Goal: Task Accomplishment & Management: Use online tool/utility

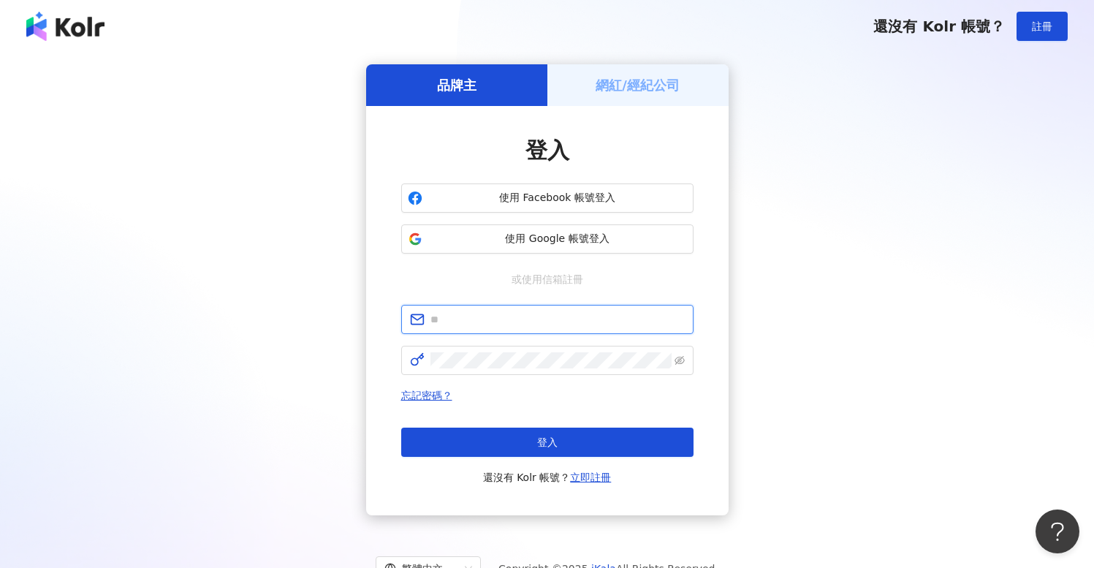
click at [558, 315] on input "text" at bounding box center [557, 319] width 254 height 16
type input "**********"
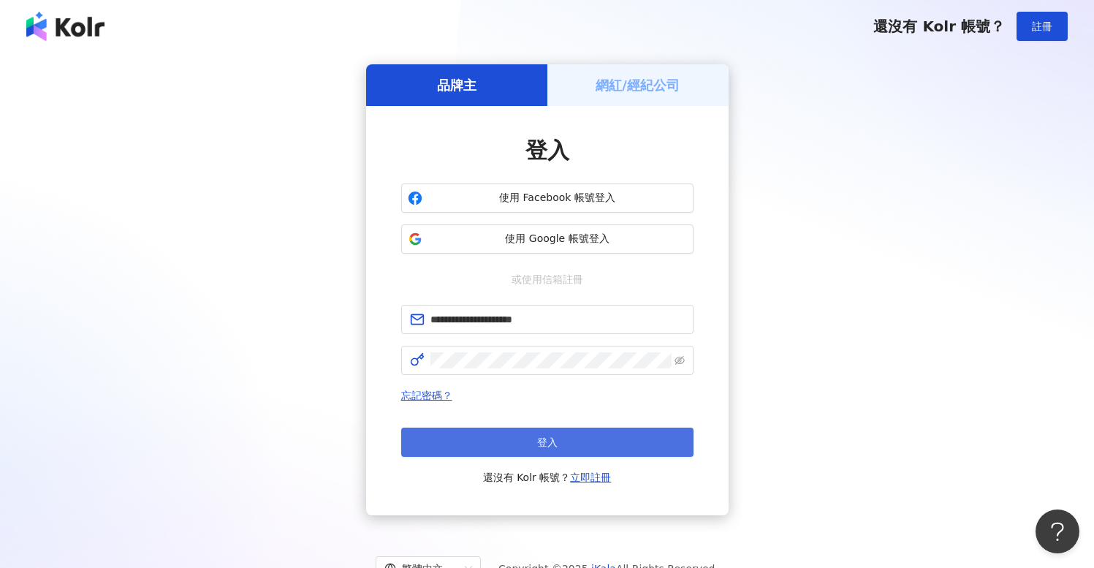
click at [612, 441] on button "登入" at bounding box center [547, 441] width 292 height 29
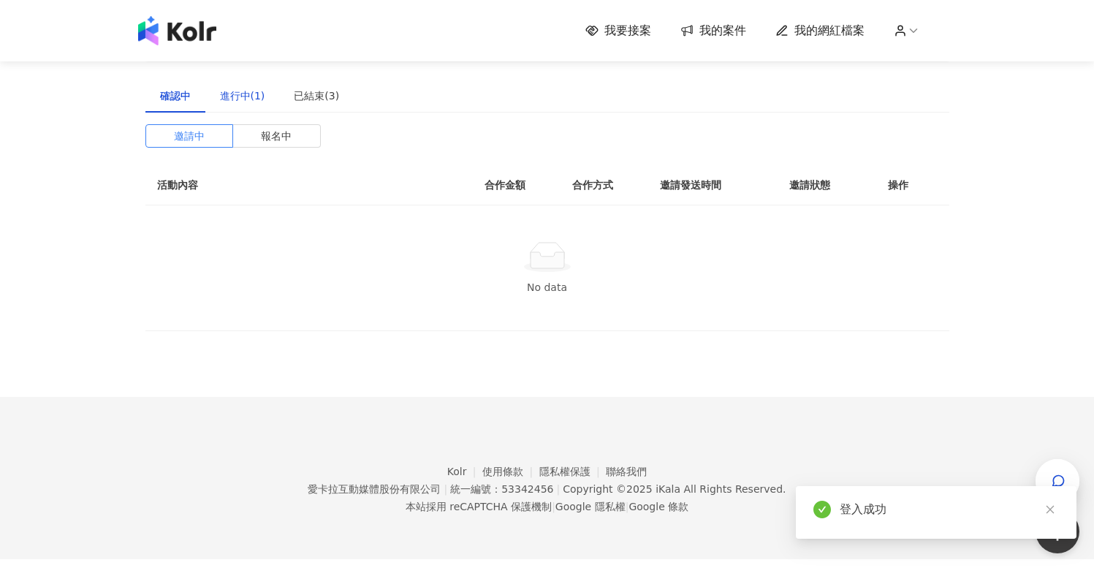
click at [252, 98] on div "進行中(1)" at bounding box center [242, 96] width 45 height 16
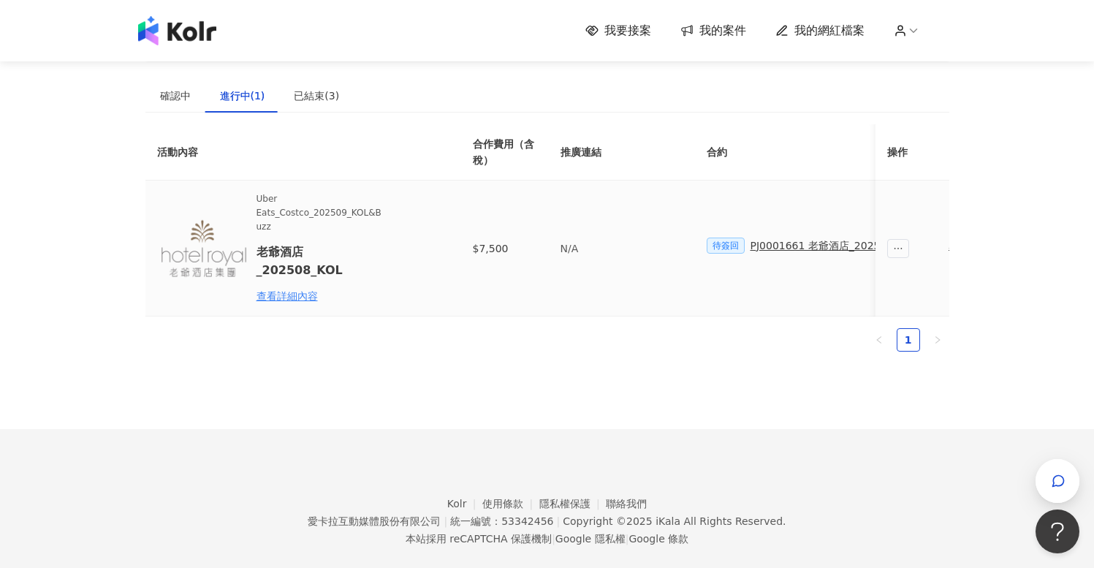
click at [765, 251] on div "PJ0001661 老爺酒店_202508_活動確認單" at bounding box center [849, 245] width 199 height 16
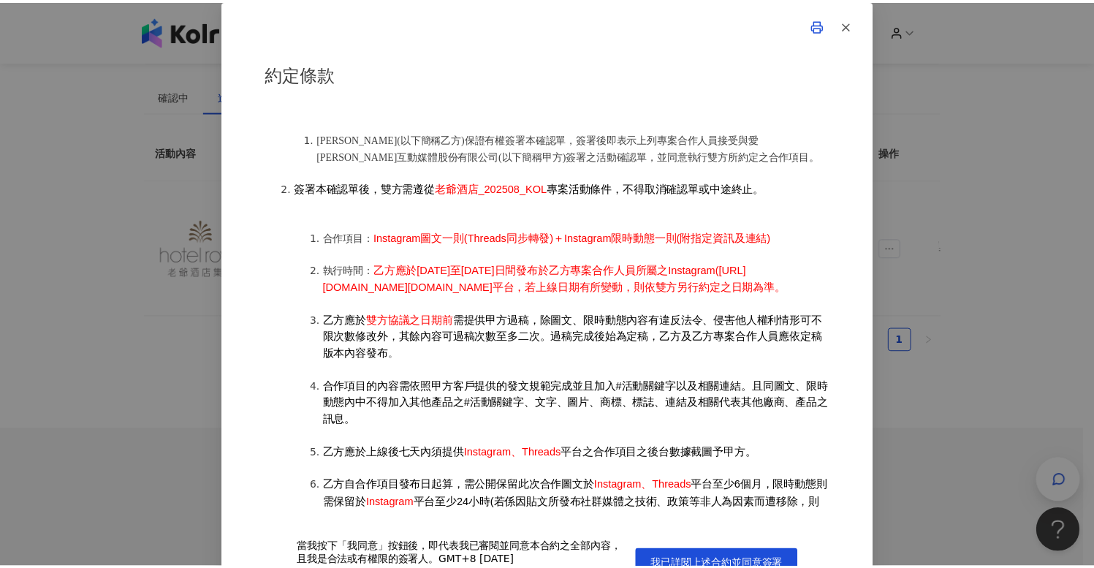
scroll to position [862, 0]
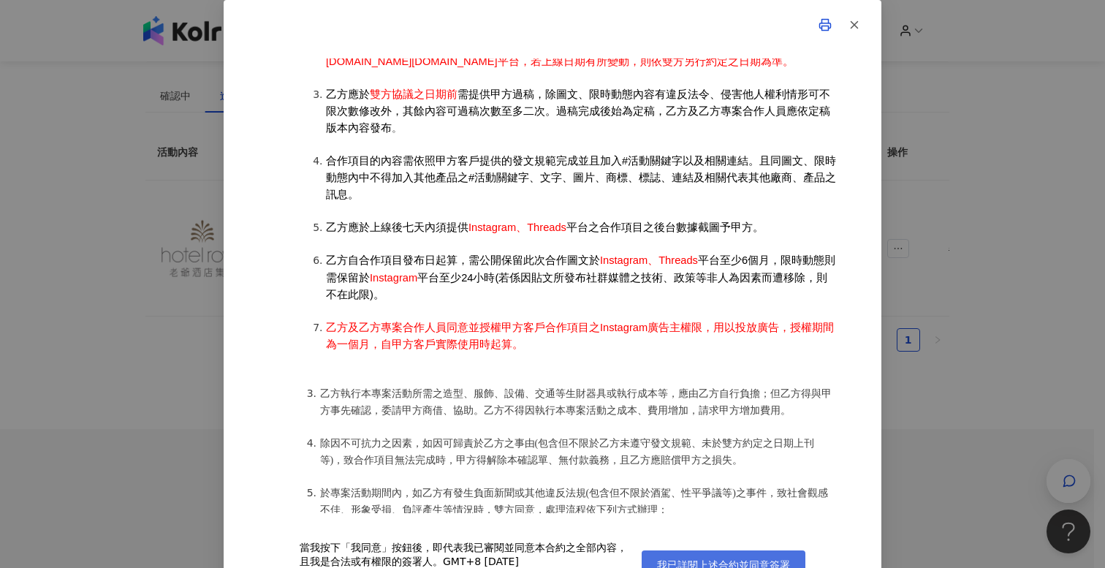
click at [708, 552] on button "我已詳閱上述合約並同意簽署" at bounding box center [724, 564] width 164 height 29
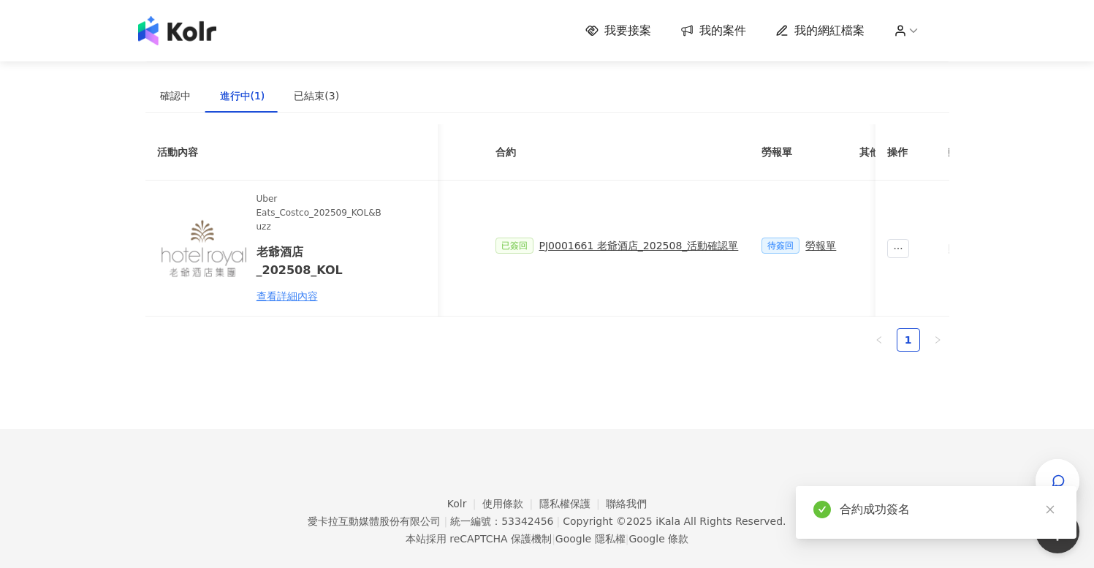
scroll to position [0, 319]
click at [700, 228] on td "待簽回 勞報單" at bounding box center [691, 248] width 98 height 136
click at [702, 240] on div "勞報單" at bounding box center [712, 245] width 31 height 16
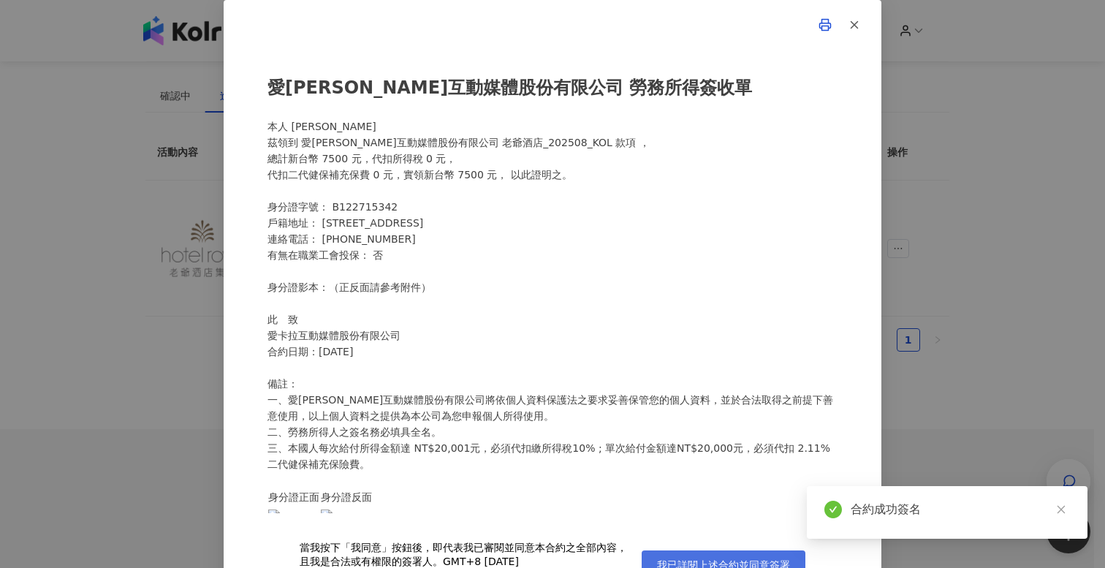
click at [705, 557] on button "我已詳閱上述合約並同意簽署" at bounding box center [724, 564] width 164 height 29
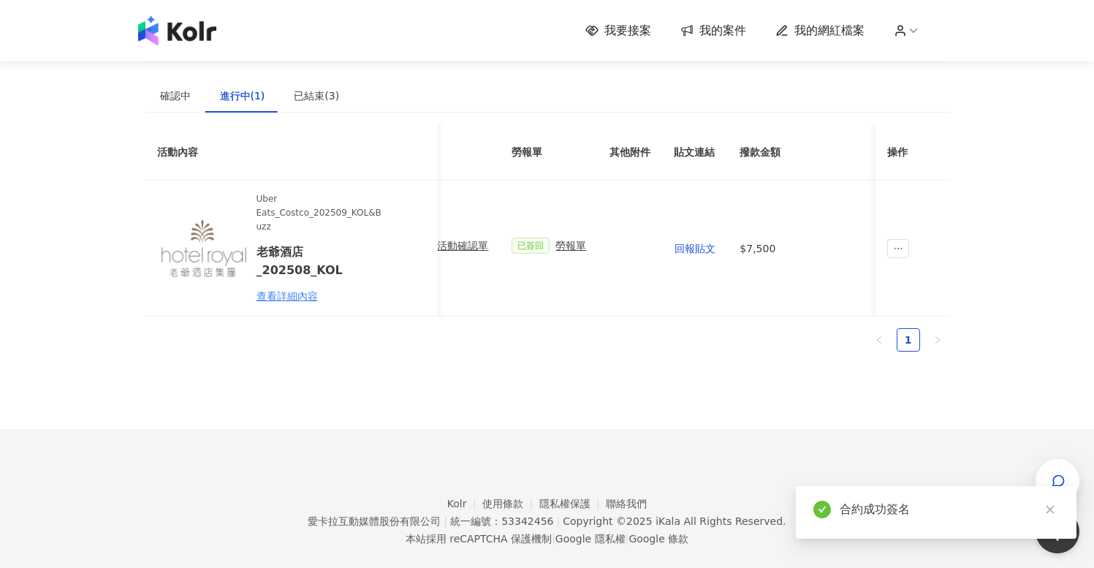
scroll to position [0, 602]
click at [559, 245] on span "回報貼文" at bounding box center [553, 249] width 41 height 12
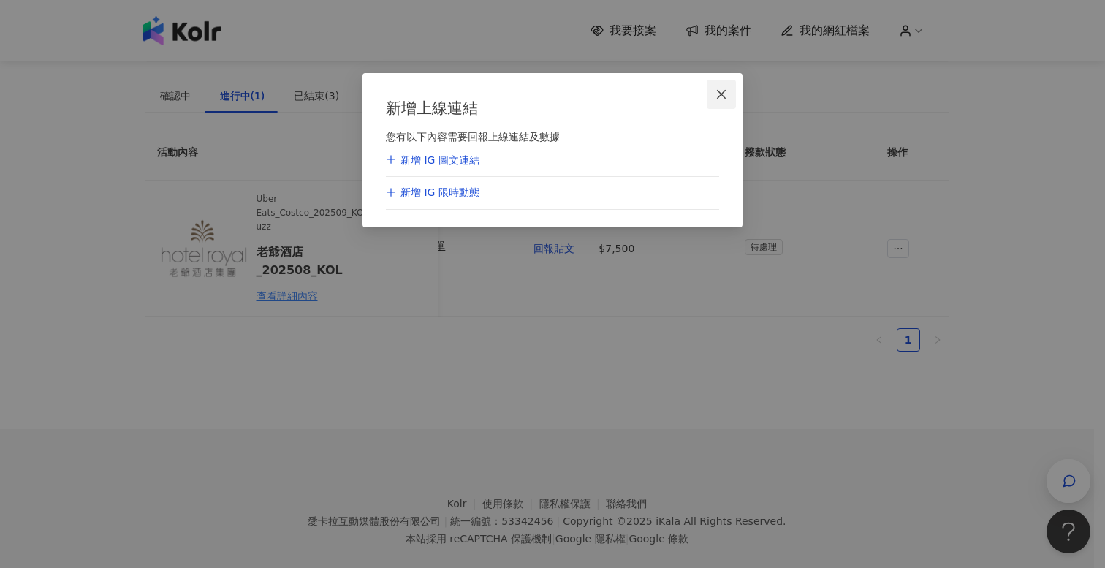
click at [718, 87] on button "Close" at bounding box center [721, 94] width 29 height 29
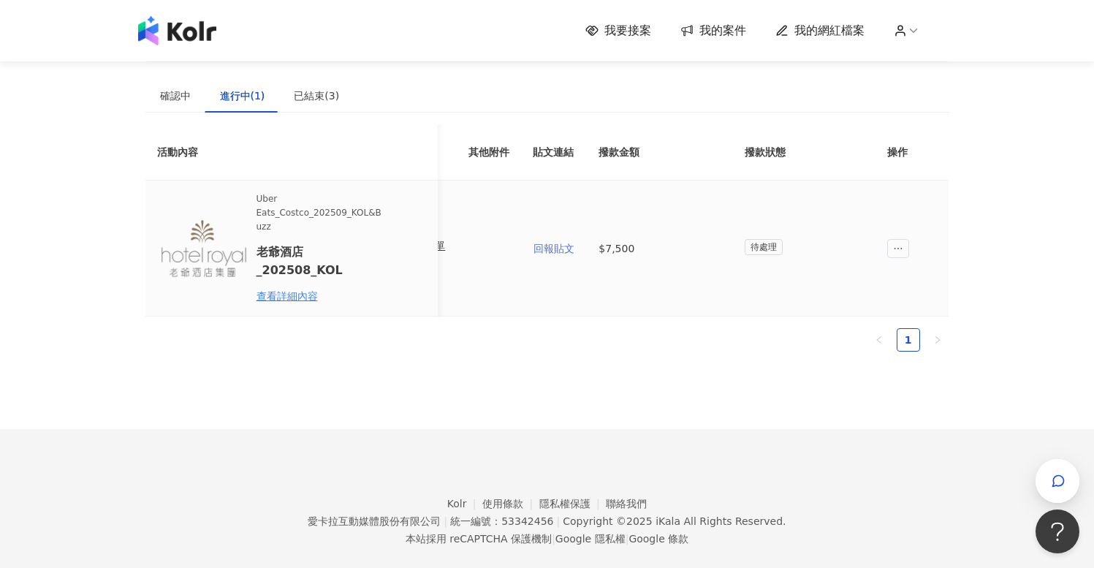
click at [569, 243] on span "回報貼文" at bounding box center [553, 249] width 41 height 12
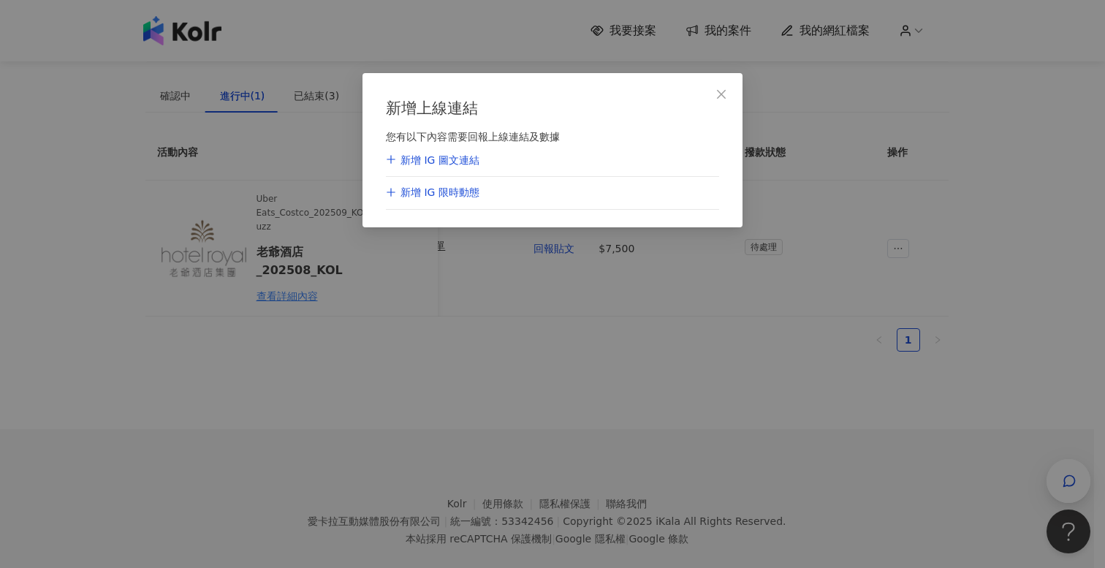
click at [445, 164] on div "新增 IG 圖文連結" at bounding box center [433, 160] width 94 height 15
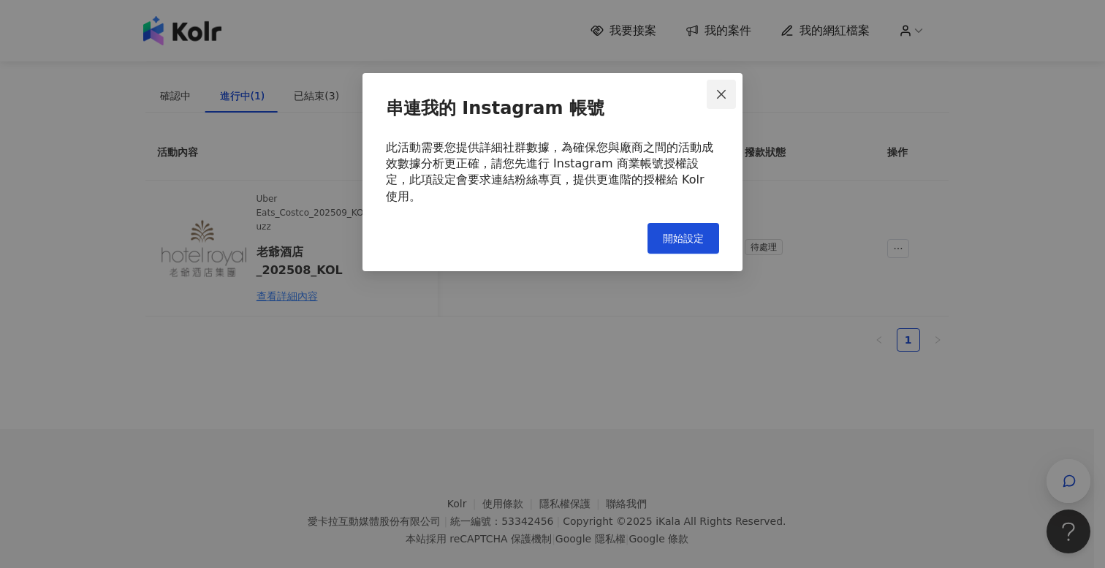
click at [721, 96] on icon "close" at bounding box center [721, 94] width 12 height 12
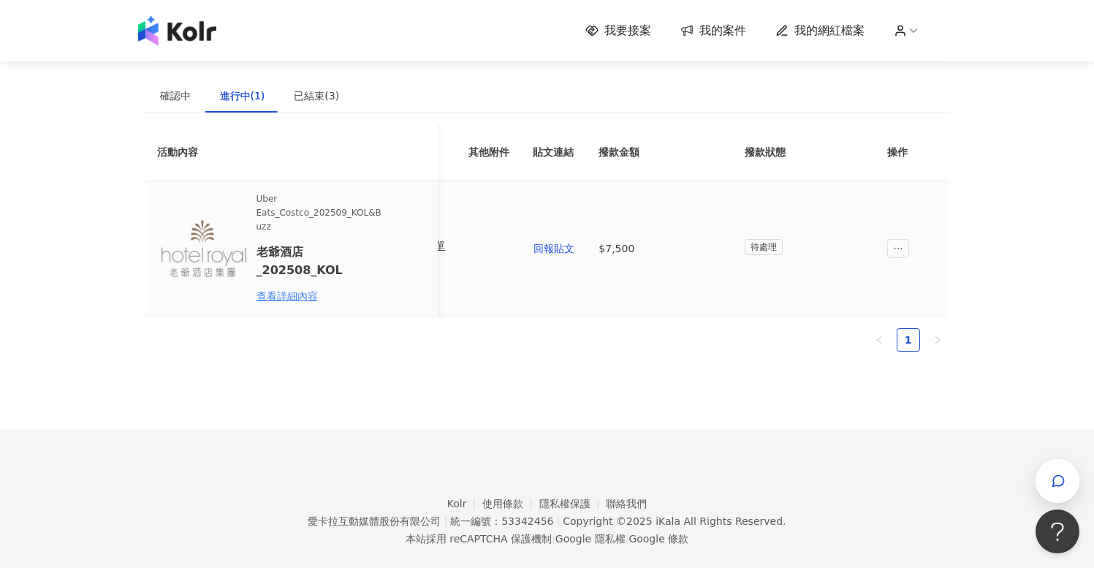
click at [757, 247] on span "待處理" at bounding box center [764, 247] width 38 height 16
click at [892, 240] on span "ellipsis" at bounding box center [899, 248] width 22 height 19
drag, startPoint x: 1030, startPoint y: 221, endPoint x: 998, endPoint y: 235, distance: 35.3
click at [1030, 221] on div "我要接案 我的案件 我的網紅檔案 建議執行流程 確認中 進行中(1) 已結束(3) 邀請中 報名中 活動內容 合作金額 合作方式 邀請發送時間 邀請狀態 操作…" at bounding box center [547, 295] width 1094 height 591
